Goal: Task Accomplishment & Management: Manage account settings

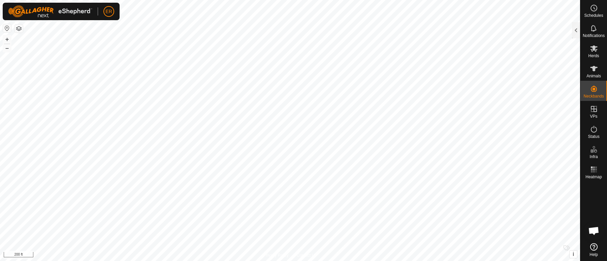
scroll to position [5592, 0]
click at [7, 51] on button "–" at bounding box center [7, 48] width 8 height 8
click at [5, 42] on button "+" at bounding box center [7, 39] width 8 height 8
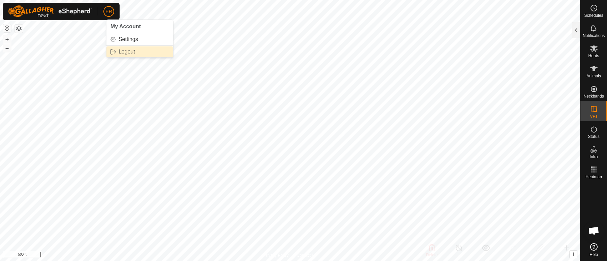
click at [129, 52] on link "Logout" at bounding box center [139, 51] width 67 height 11
